Goal: Task Accomplishment & Management: Use online tool/utility

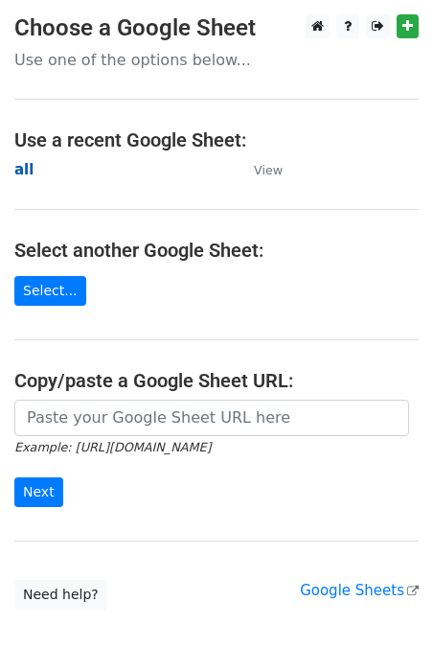
click at [26, 161] on strong "all" at bounding box center [23, 169] width 19 height 17
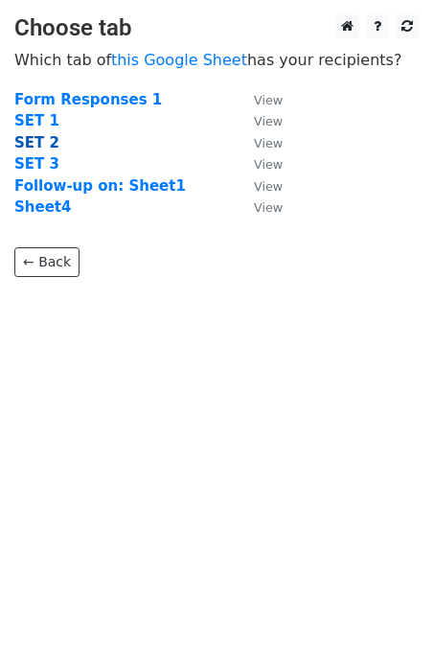
click at [33, 138] on strong "SET 2" at bounding box center [36, 142] width 45 height 17
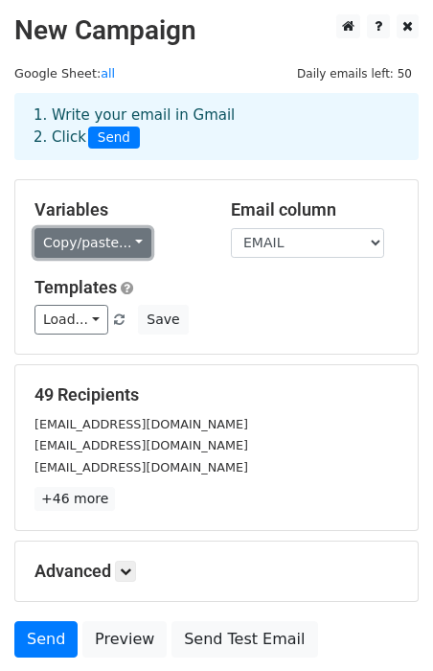
click at [108, 242] on link "Copy/paste..." at bounding box center [92, 243] width 117 height 30
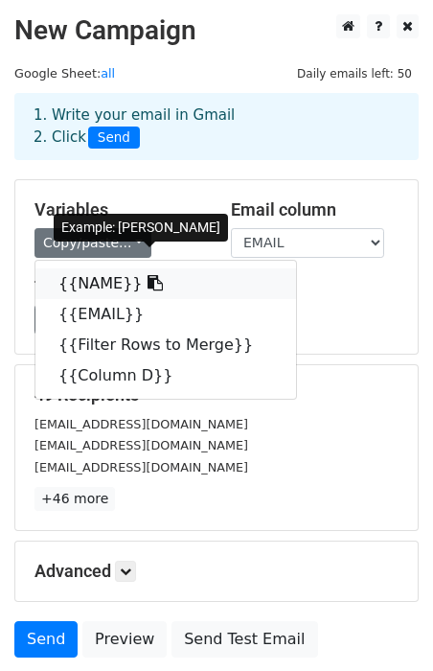
click at [99, 285] on link "{{NAME}}" at bounding box center [165, 283] width 261 height 31
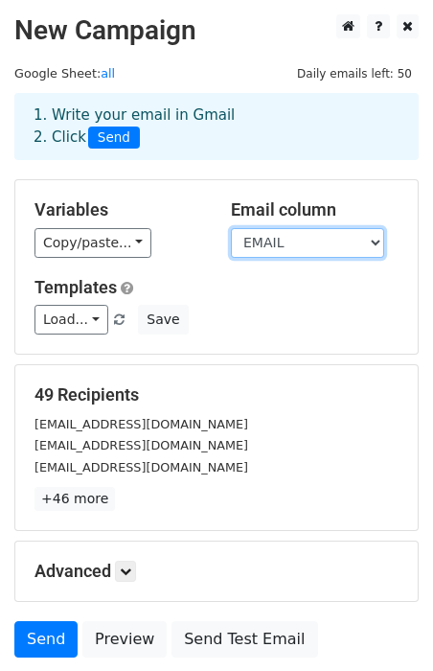
click at [305, 250] on select "NAME EMAIL Filter Rows to Merge Column D" at bounding box center [307, 243] width 153 height 30
click at [231, 228] on select "NAME EMAIL Filter Rows to Merge Column D" at bounding box center [307, 243] width 153 height 30
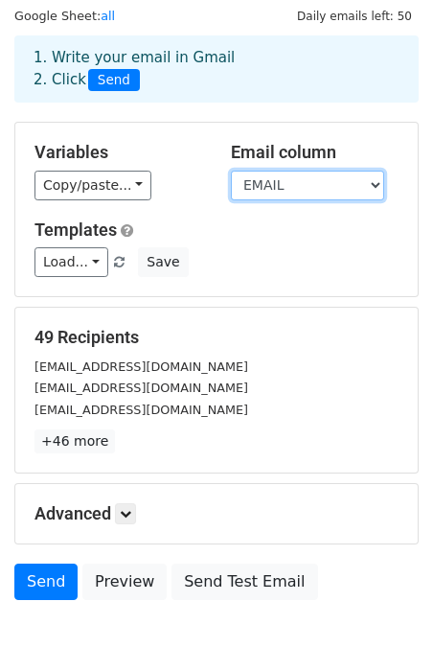
scroll to position [149, 0]
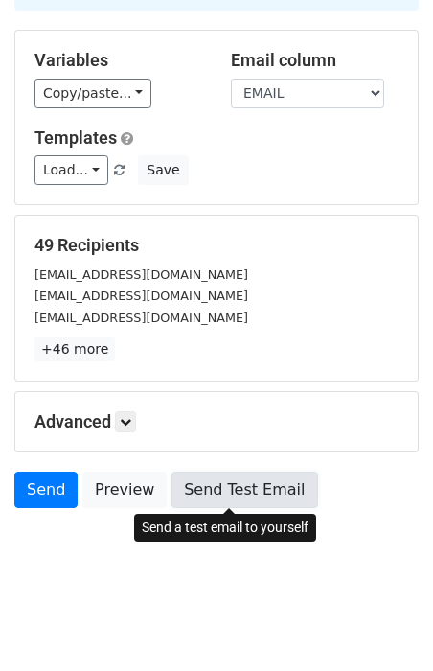
click at [200, 486] on link "Send Test Email" at bounding box center [244, 489] width 146 height 36
